Goal: Information Seeking & Learning: Learn about a topic

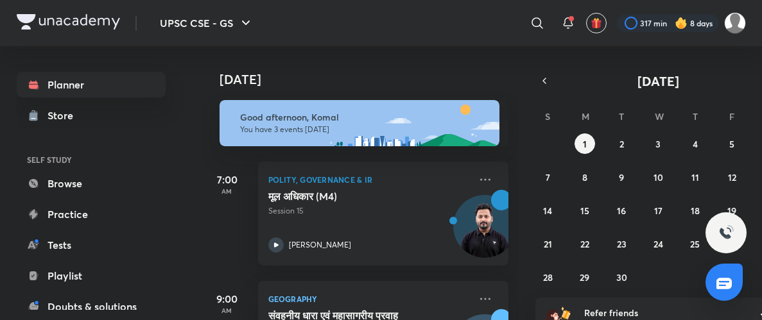
scroll to position [195, 0]
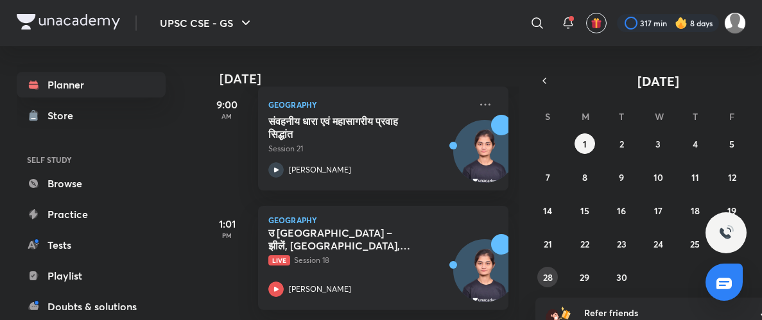
click at [550, 273] on abbr "28" at bounding box center [548, 278] width 10 height 12
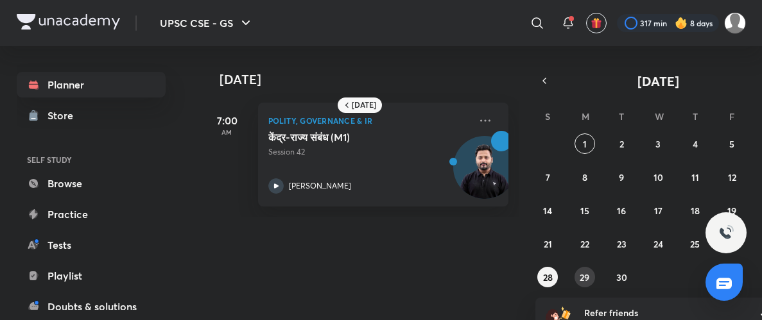
click at [585, 282] on abbr "29" at bounding box center [585, 278] width 10 height 12
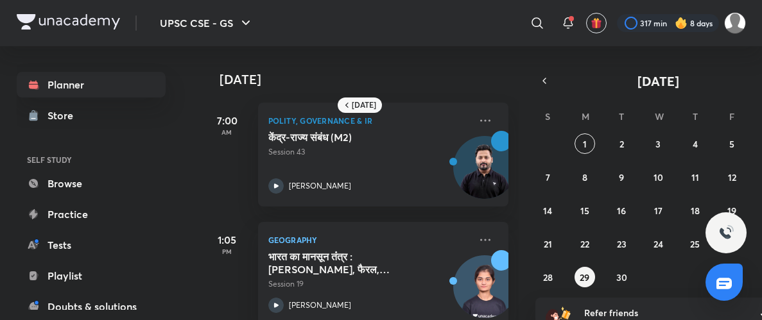
click at [621, 290] on div "[DATE] 7:00 AM Polity, Governance & IR केंद्र-राज्य संबंध (M2) Session 43 [PERS…" at bounding box center [481, 183] width 559 height 274
click at [629, 273] on button "30" at bounding box center [621, 277] width 21 height 21
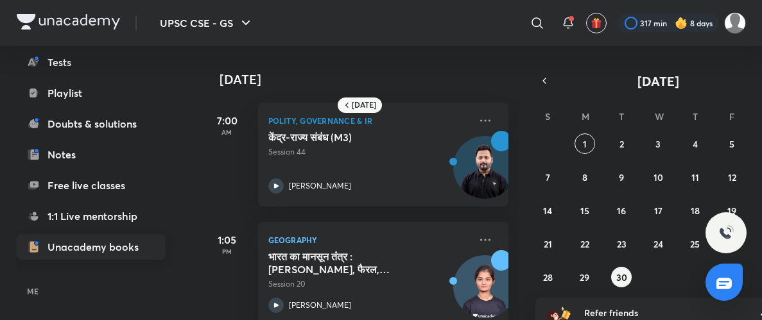
scroll to position [257, 0]
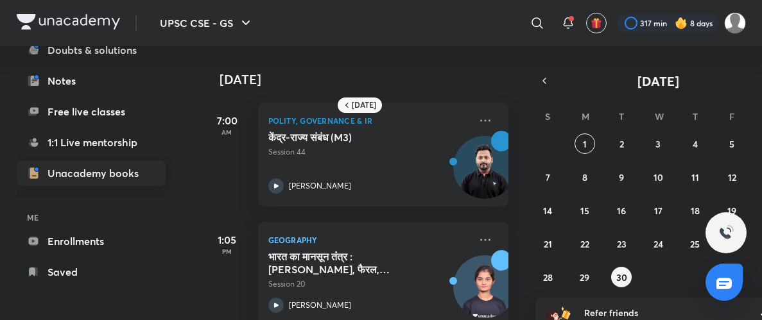
click at [71, 238] on link "Enrollments" at bounding box center [91, 242] width 149 height 26
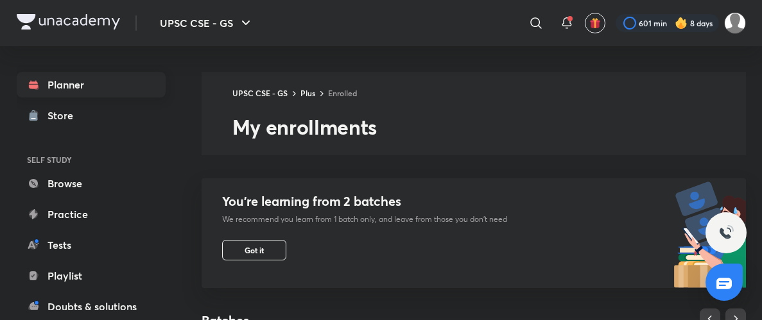
click at [53, 95] on link "Planner" at bounding box center [91, 85] width 149 height 26
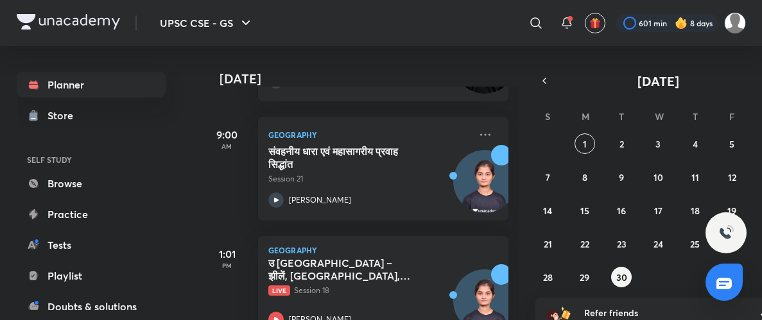
scroll to position [195, 0]
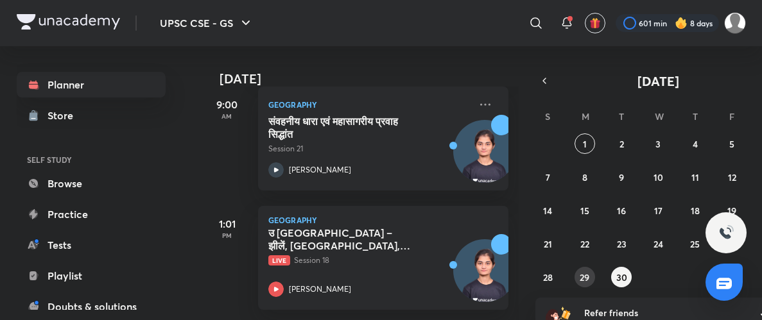
click at [591, 276] on button "29" at bounding box center [585, 277] width 21 height 21
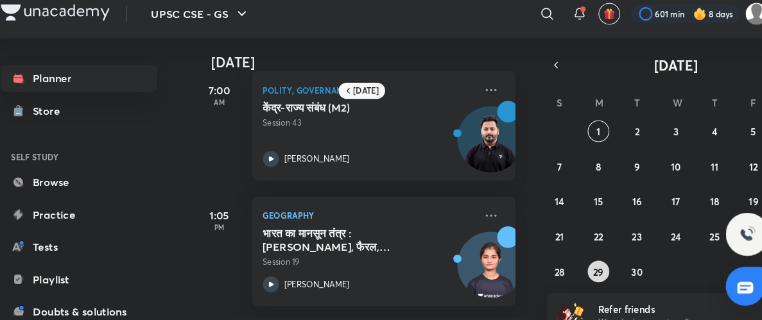
scroll to position [0, 3]
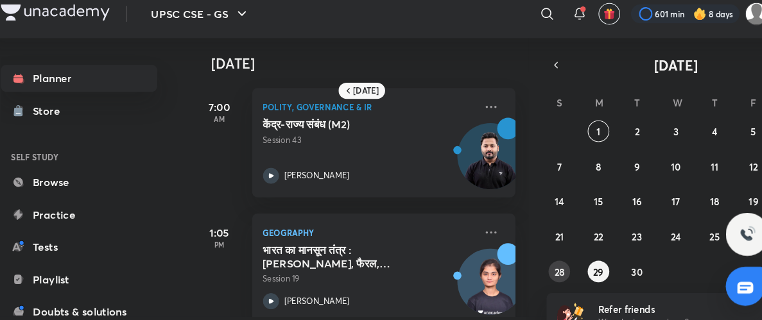
click at [552, 263] on abbr "28" at bounding box center [548, 269] width 10 height 12
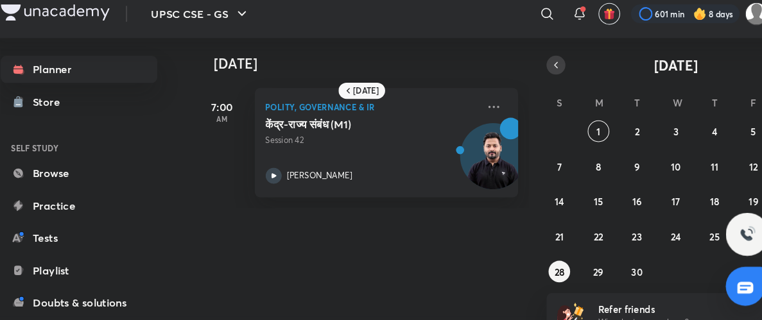
click at [541, 71] on icon "button" at bounding box center [544, 72] width 10 height 12
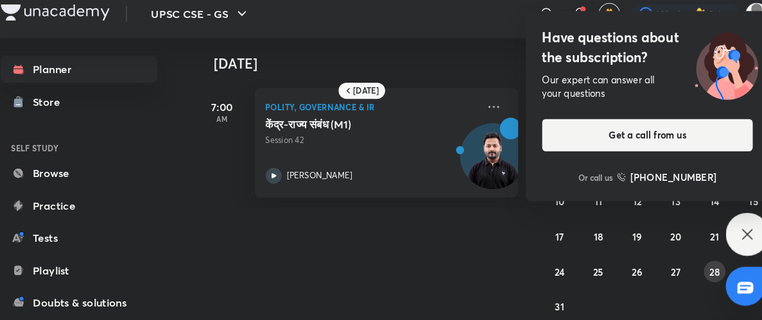
click at [698, 274] on button "28" at bounding box center [695, 268] width 21 height 21
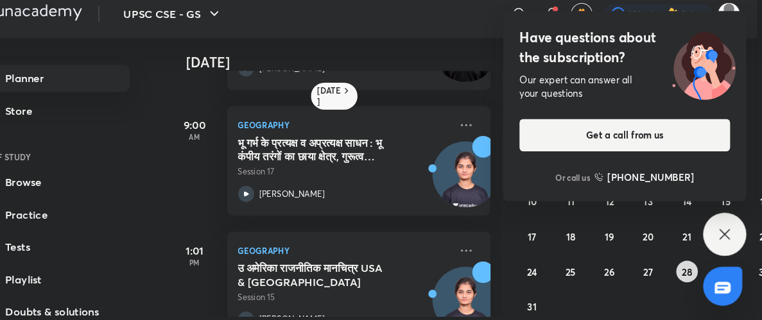
scroll to position [9, 19]
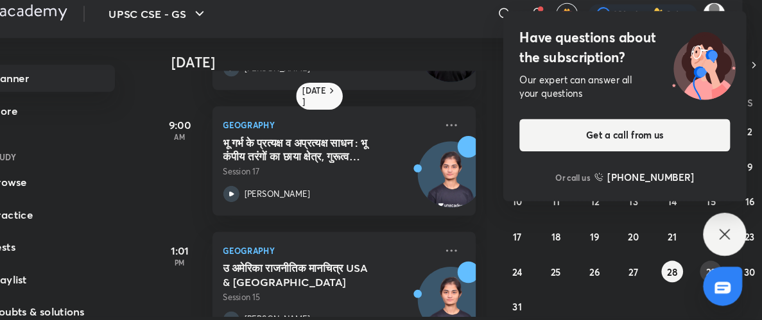
click at [704, 262] on button "29" at bounding box center [712, 268] width 21 height 21
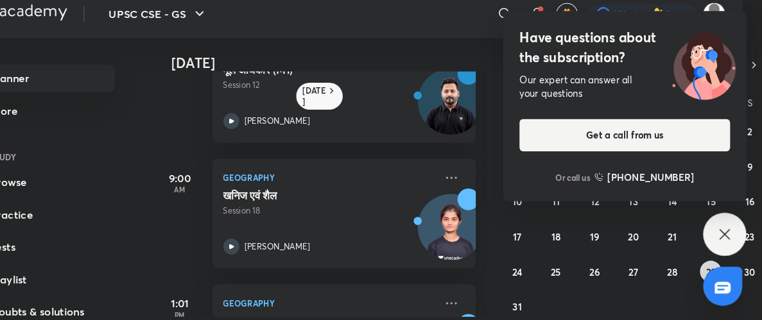
scroll to position [53, 0]
click at [256, 242] on icon at bounding box center [256, 243] width 4 height 4
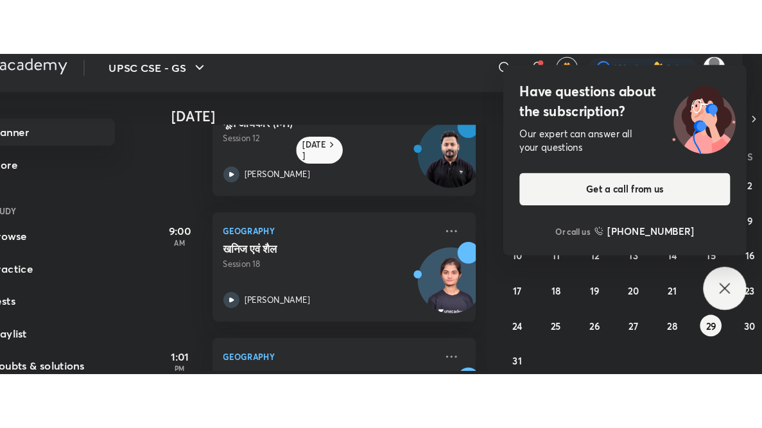
scroll to position [27, 0]
